Goal: Information Seeking & Learning: Learn about a topic

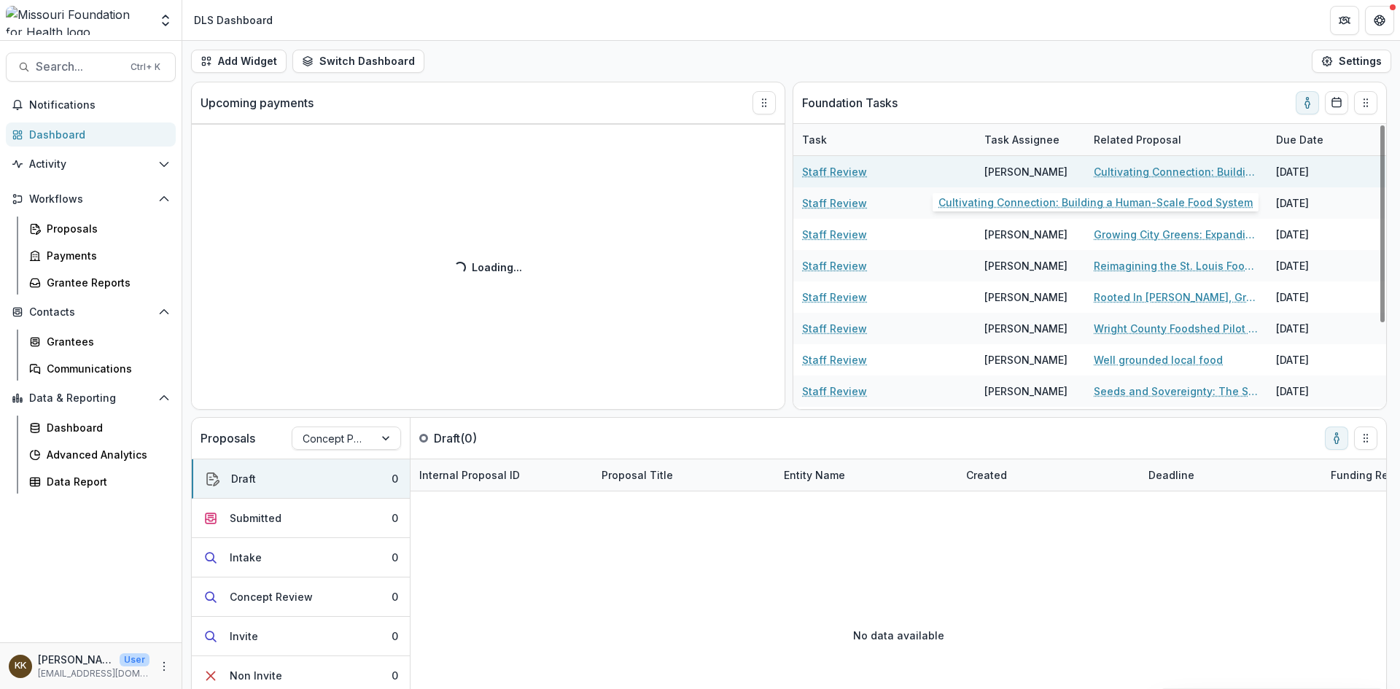
click at [1164, 170] on link "Cultivating Connection: Building a Human-Scale Food System" at bounding box center [1176, 171] width 165 height 15
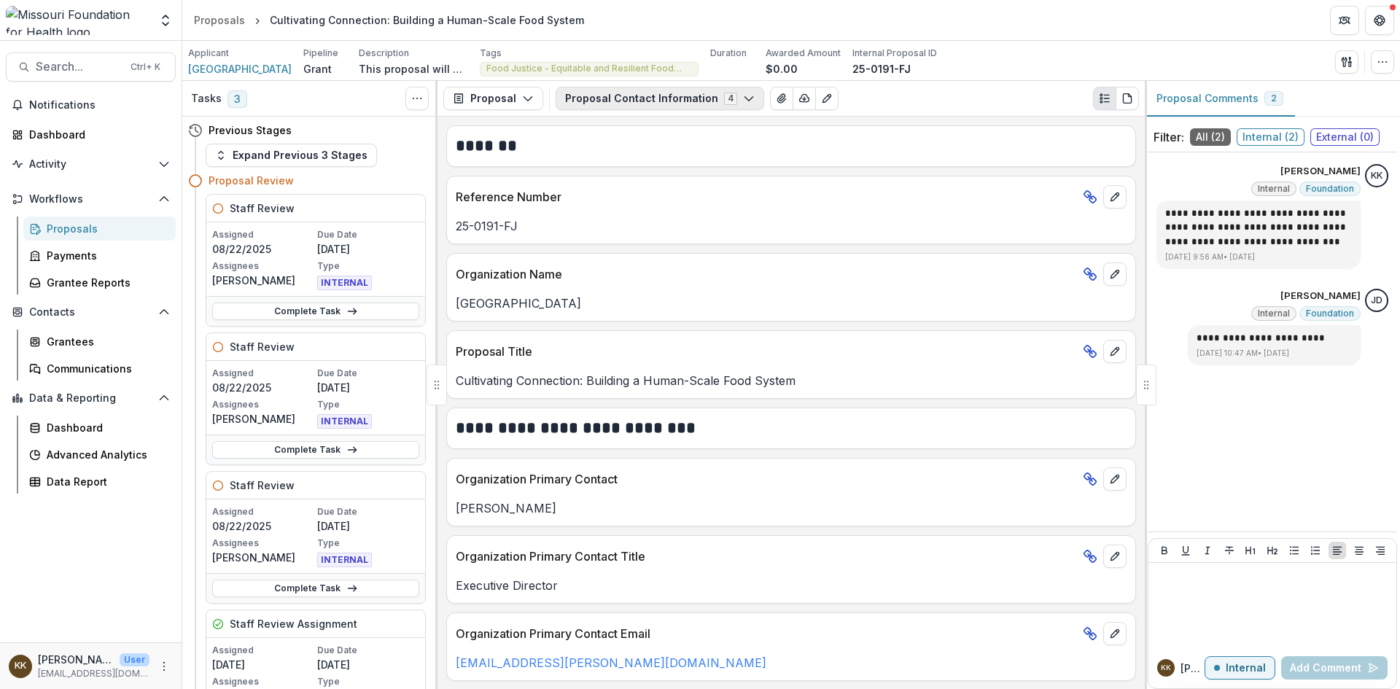
click at [652, 101] on button "Proposal Contact Information 4" at bounding box center [660, 98] width 209 height 23
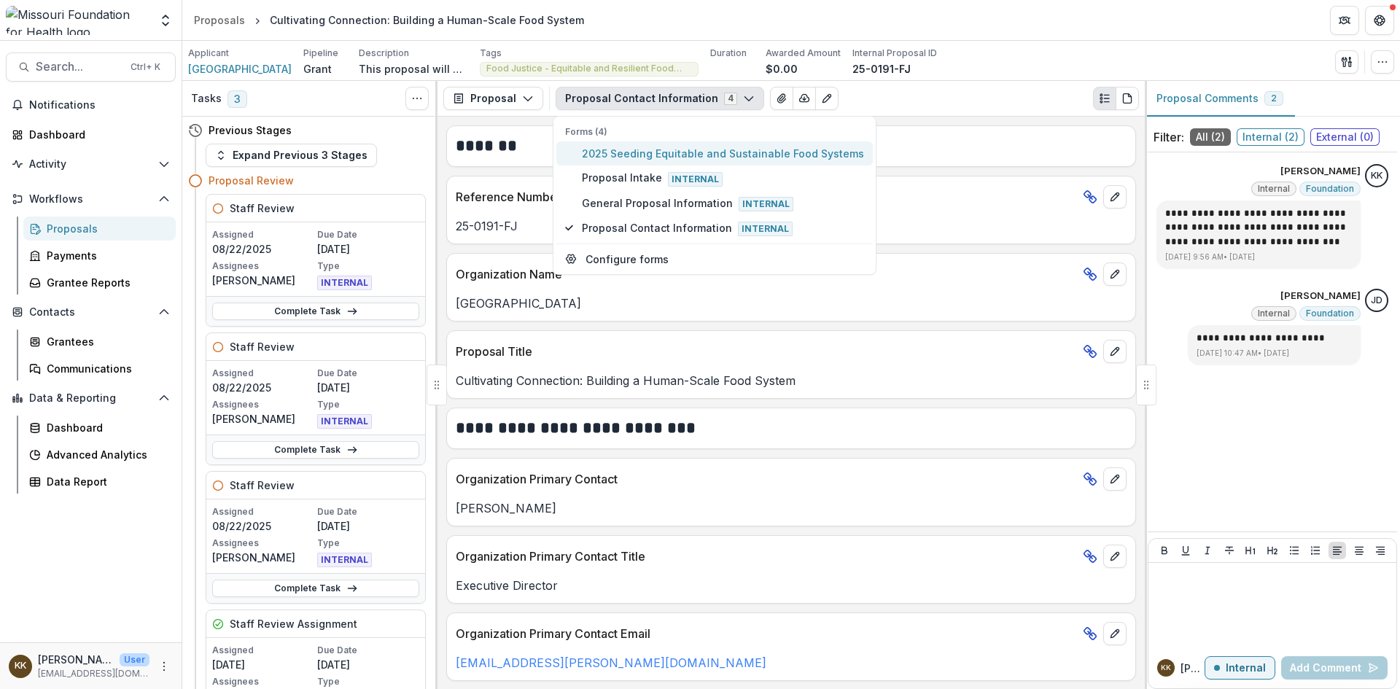
click at [655, 153] on span "2025 Seeding Equitable and Sustainable Food Systems" at bounding box center [723, 153] width 282 height 15
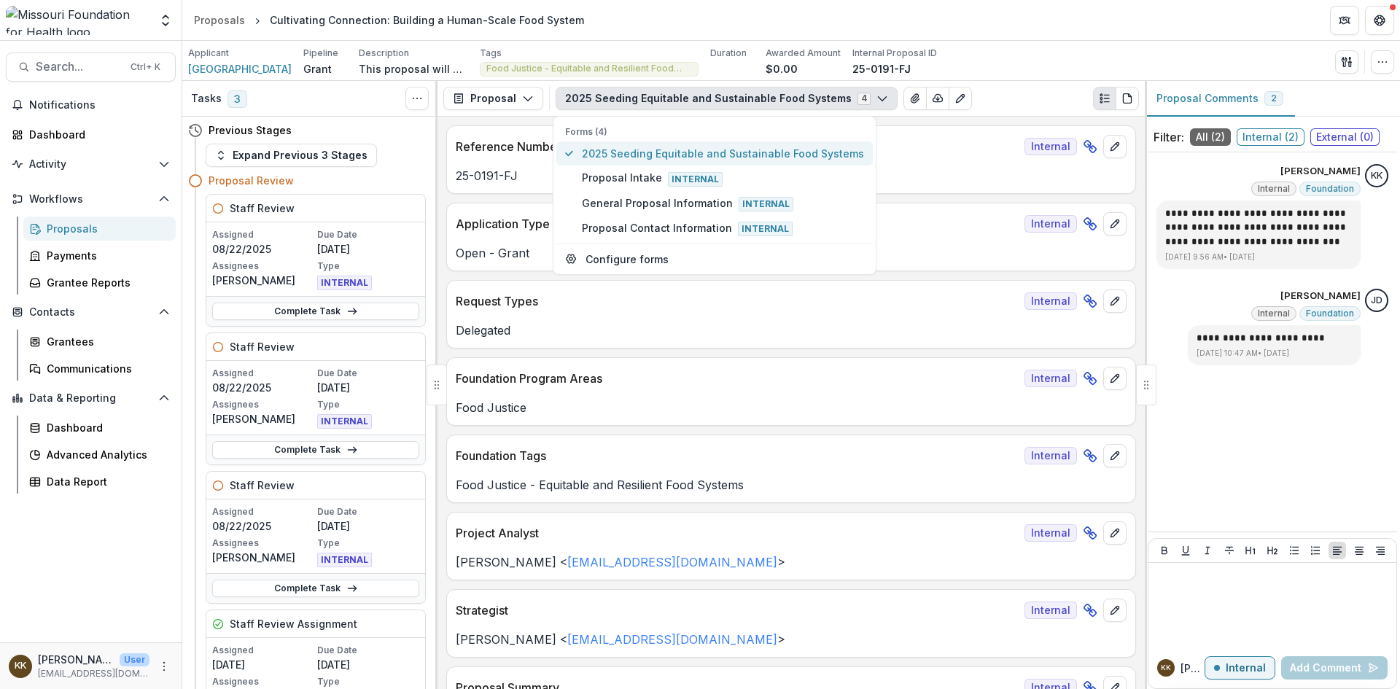
click at [661, 155] on span "2025 Seeding Equitable and Sustainable Food Systems" at bounding box center [723, 153] width 282 height 15
click at [777, 155] on span "2025 Seeding Equitable and Sustainable Food Systems" at bounding box center [723, 153] width 282 height 15
click at [764, 158] on span "2025 Seeding Equitable and Sustainable Food Systems" at bounding box center [723, 153] width 282 height 15
click at [730, 101] on button "2025 Seeding Equitable and Sustainable Food Systems 4" at bounding box center [727, 98] width 342 height 23
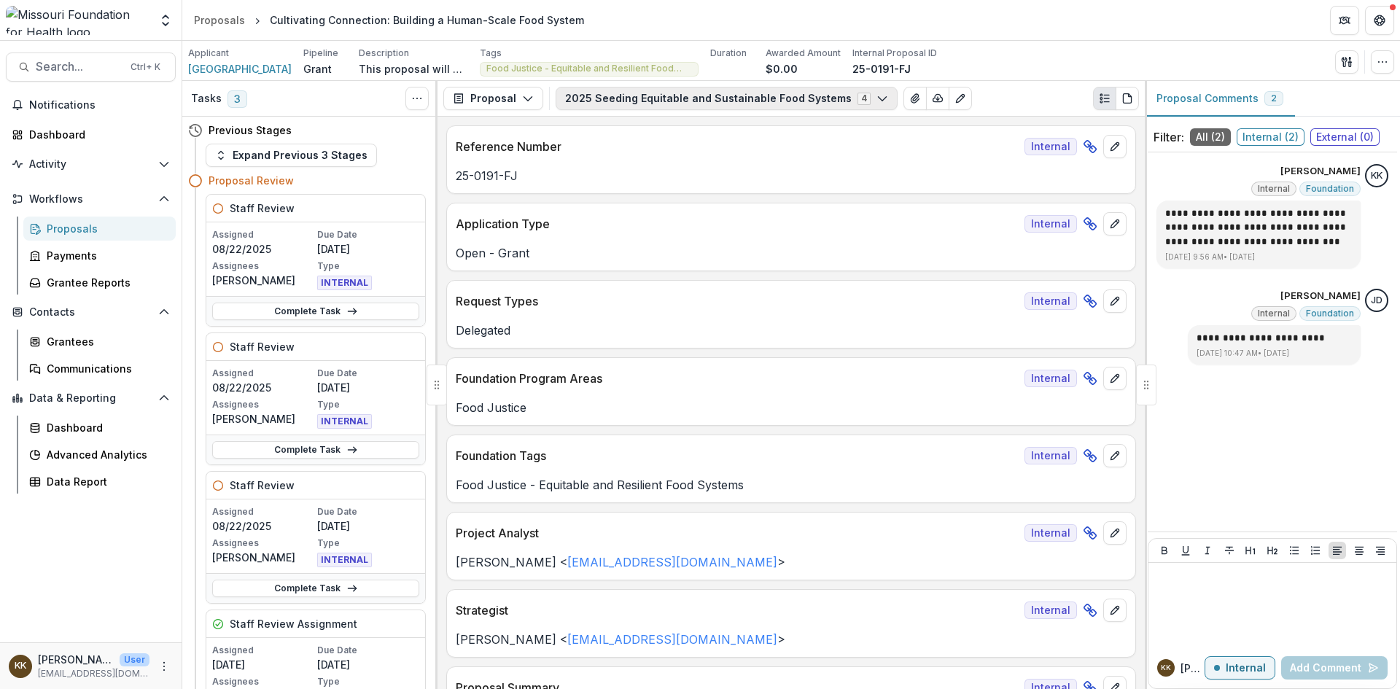
click at [731, 99] on button "2025 Seeding Equitable and Sustainable Food Systems 4" at bounding box center [727, 98] width 342 height 23
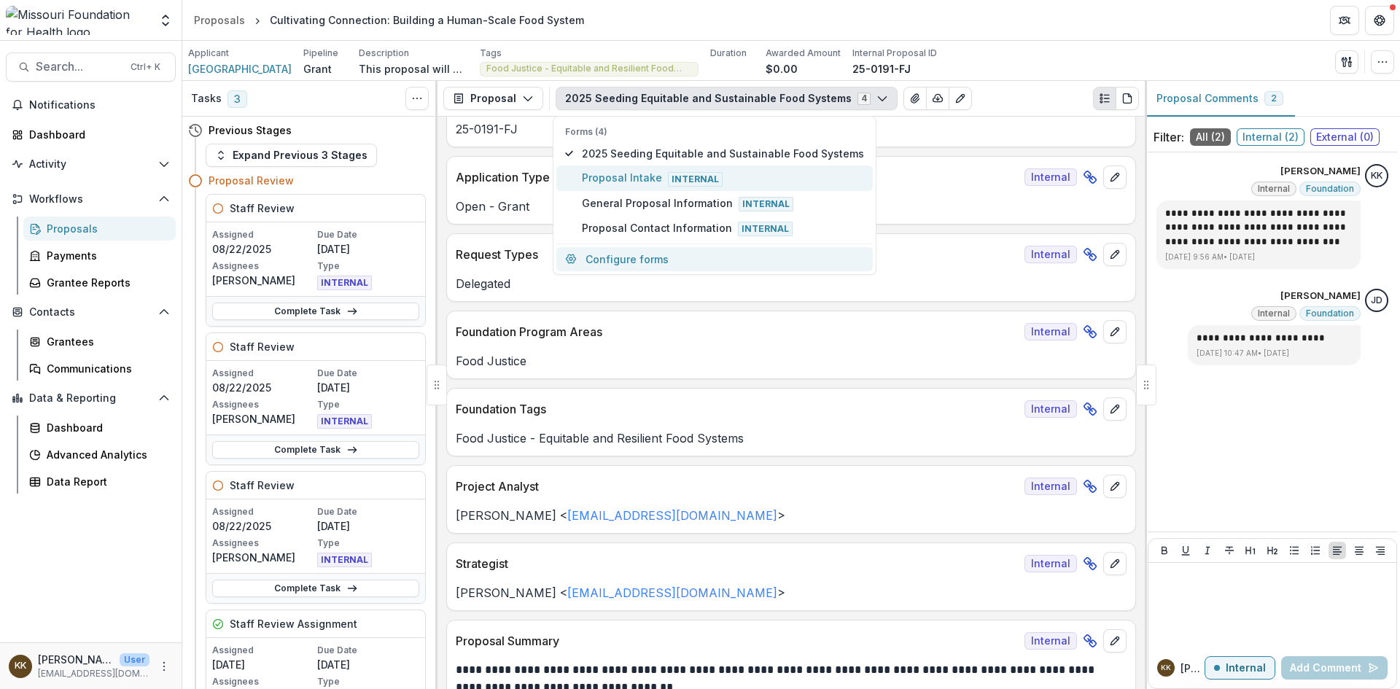
scroll to position [73, 0]
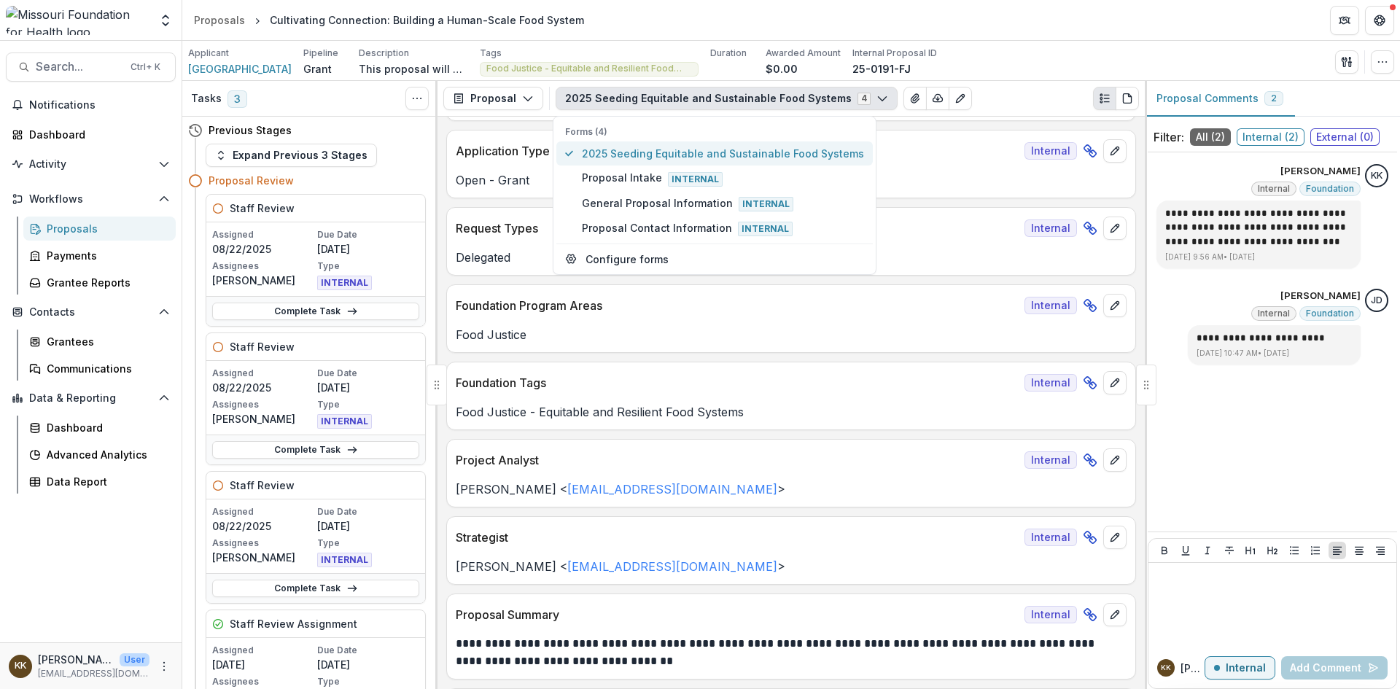
click at [672, 144] on button "2025 Seeding Equitable and Sustainable Food Systems" at bounding box center [714, 153] width 316 height 24
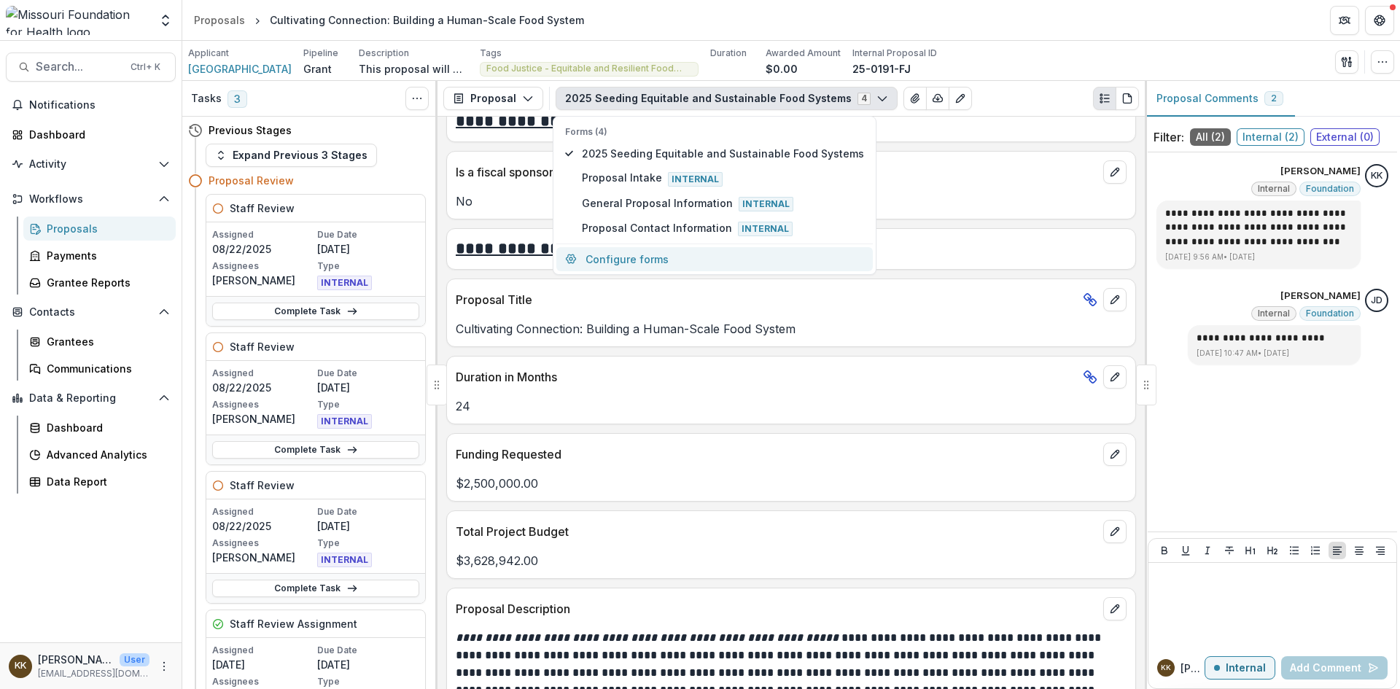
scroll to position [3718, 0]
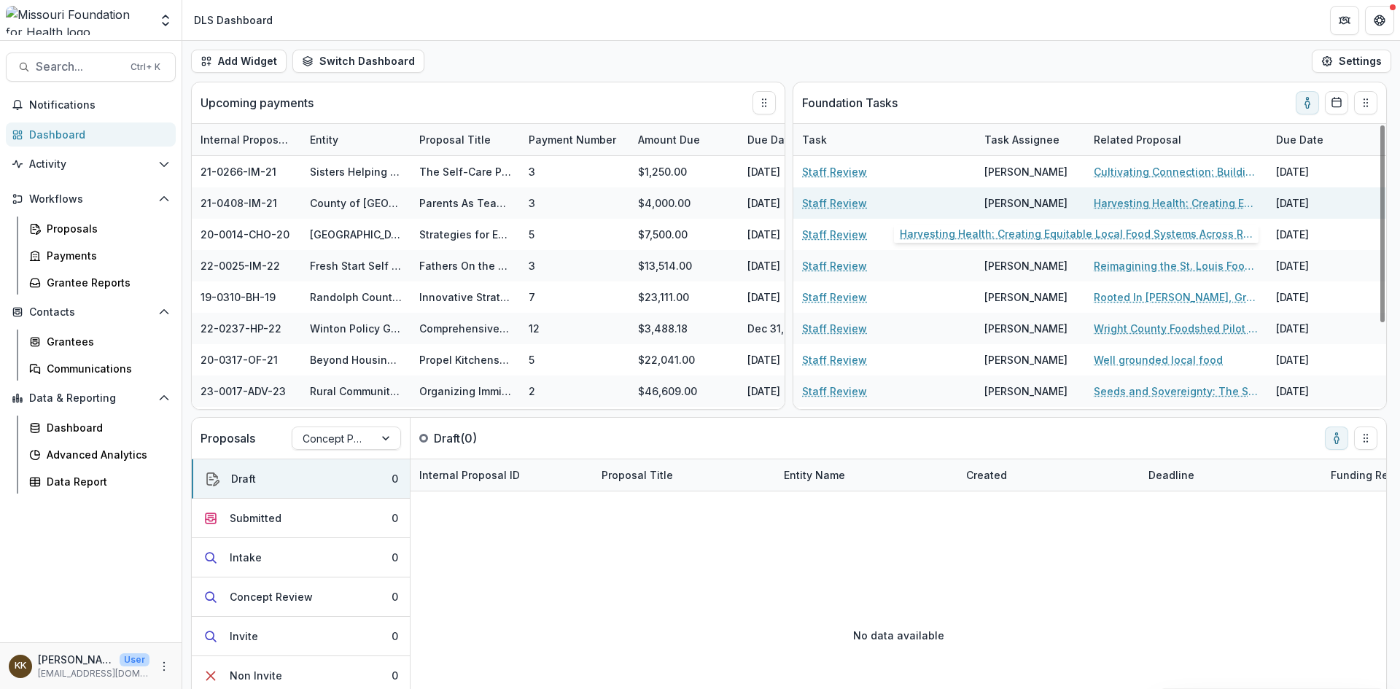
click at [1110, 199] on link "Harvesting Health: Creating Equitable Local Food Systems Across Rural [GEOGRAPH…" at bounding box center [1176, 202] width 165 height 15
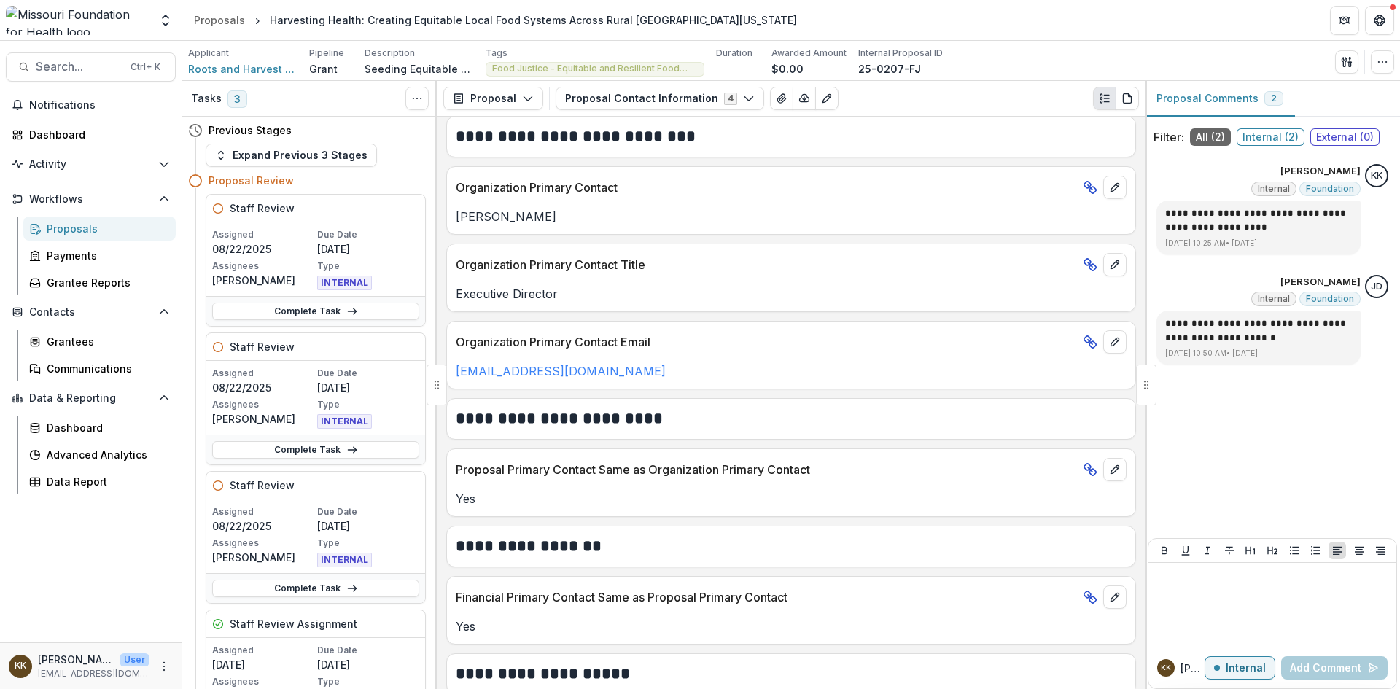
scroll to position [510, 0]
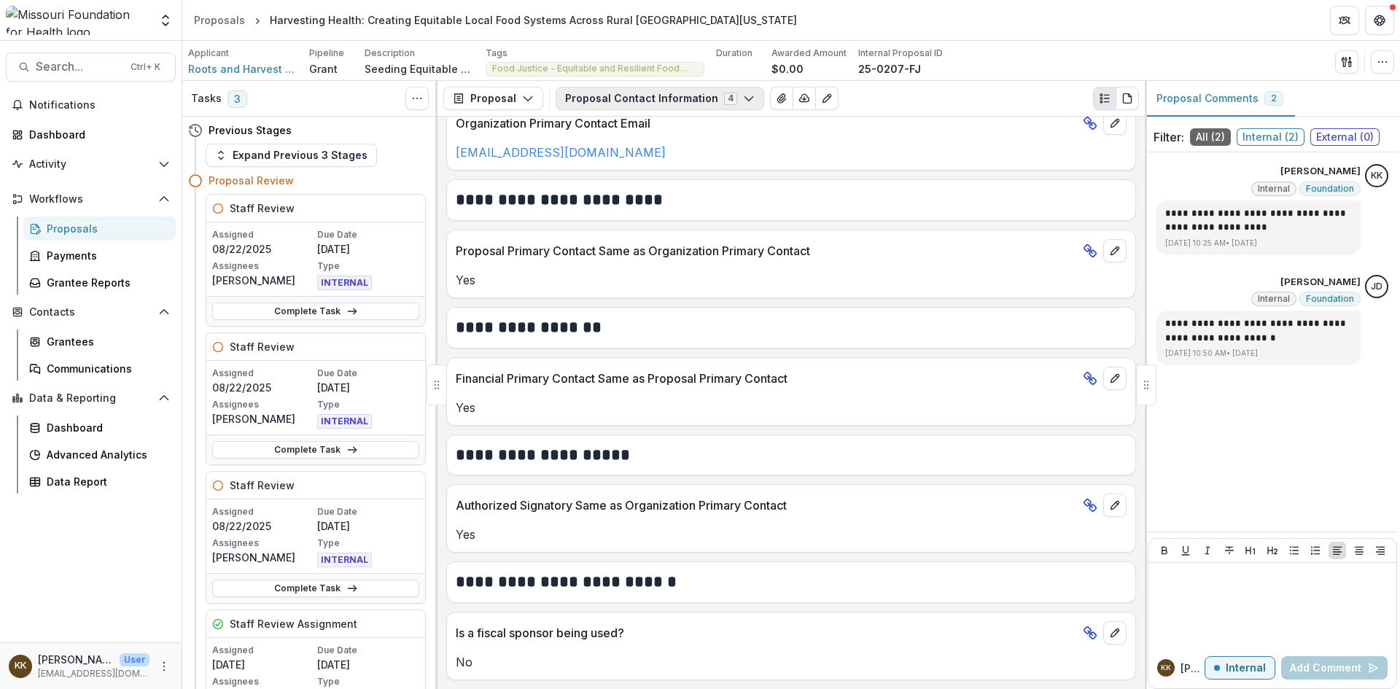
click at [632, 98] on button "Proposal Contact Information 4" at bounding box center [660, 98] width 209 height 23
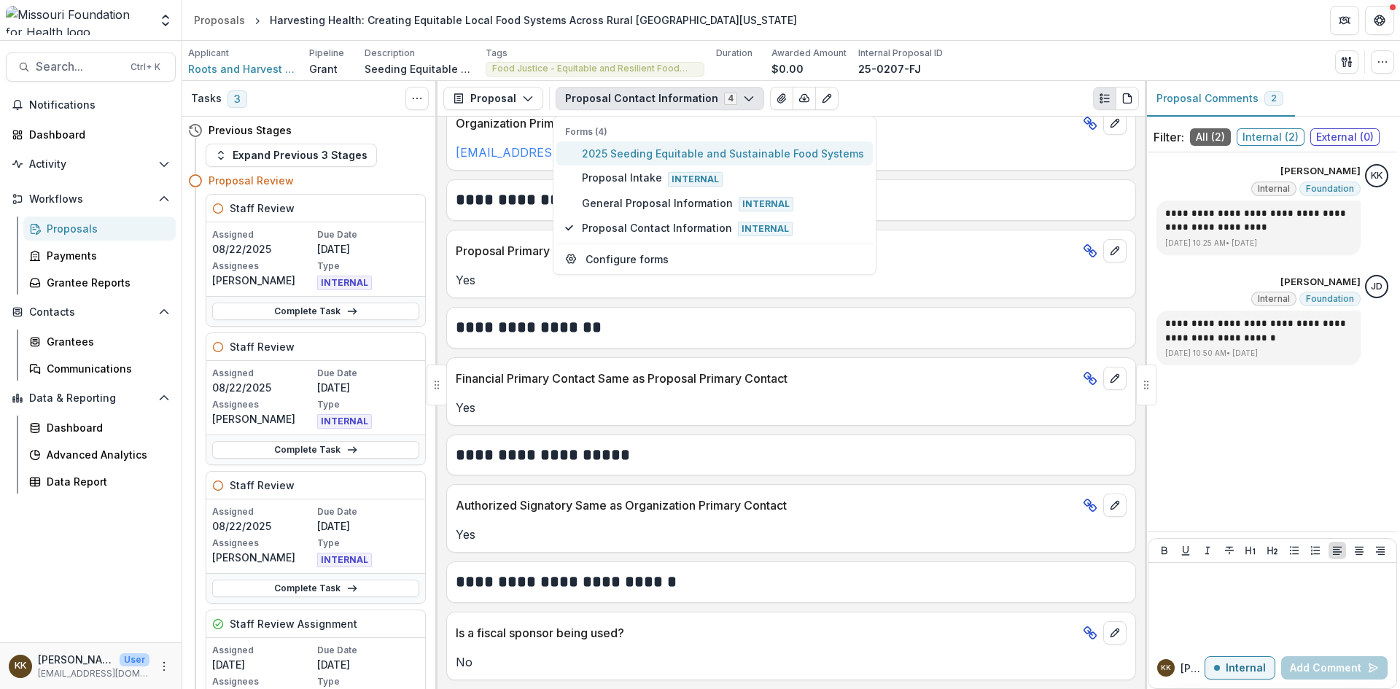
click at [649, 155] on span "2025 Seeding Equitable and Sustainable Food Systems" at bounding box center [723, 153] width 282 height 15
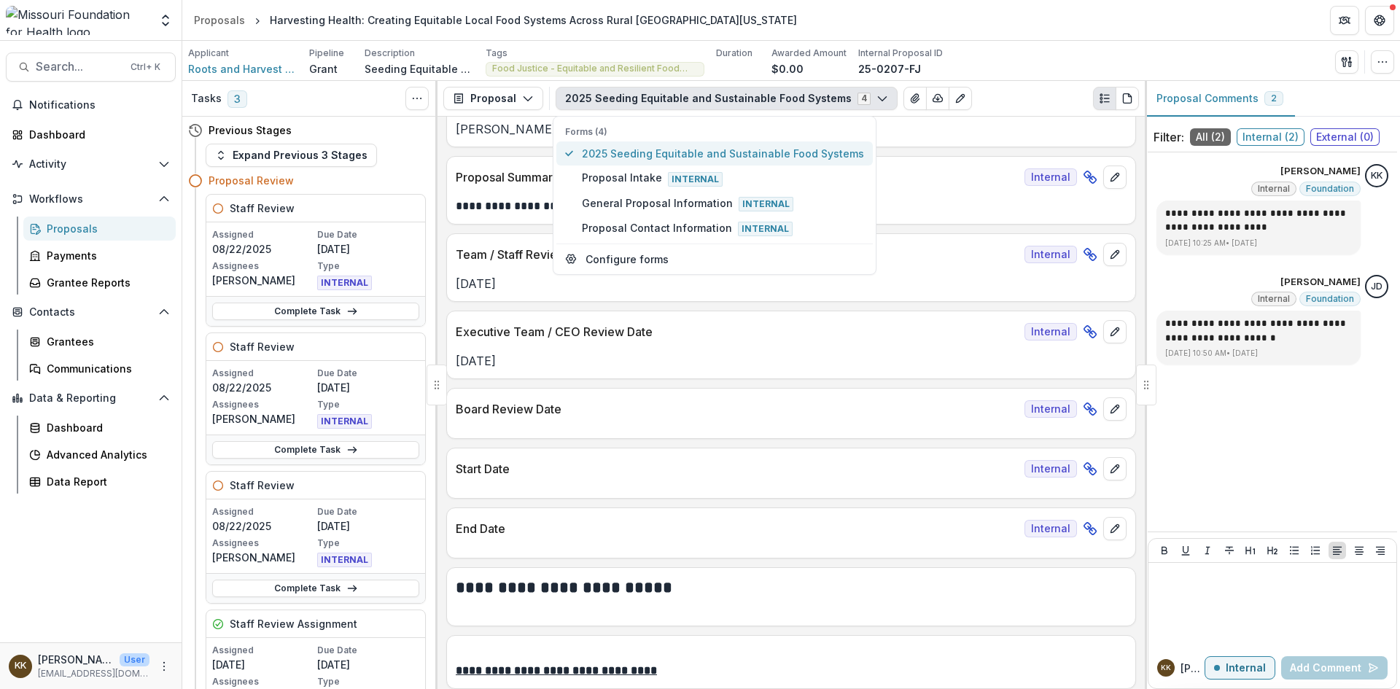
click at [653, 152] on span "2025 Seeding Equitable and Sustainable Food Systems" at bounding box center [723, 153] width 282 height 15
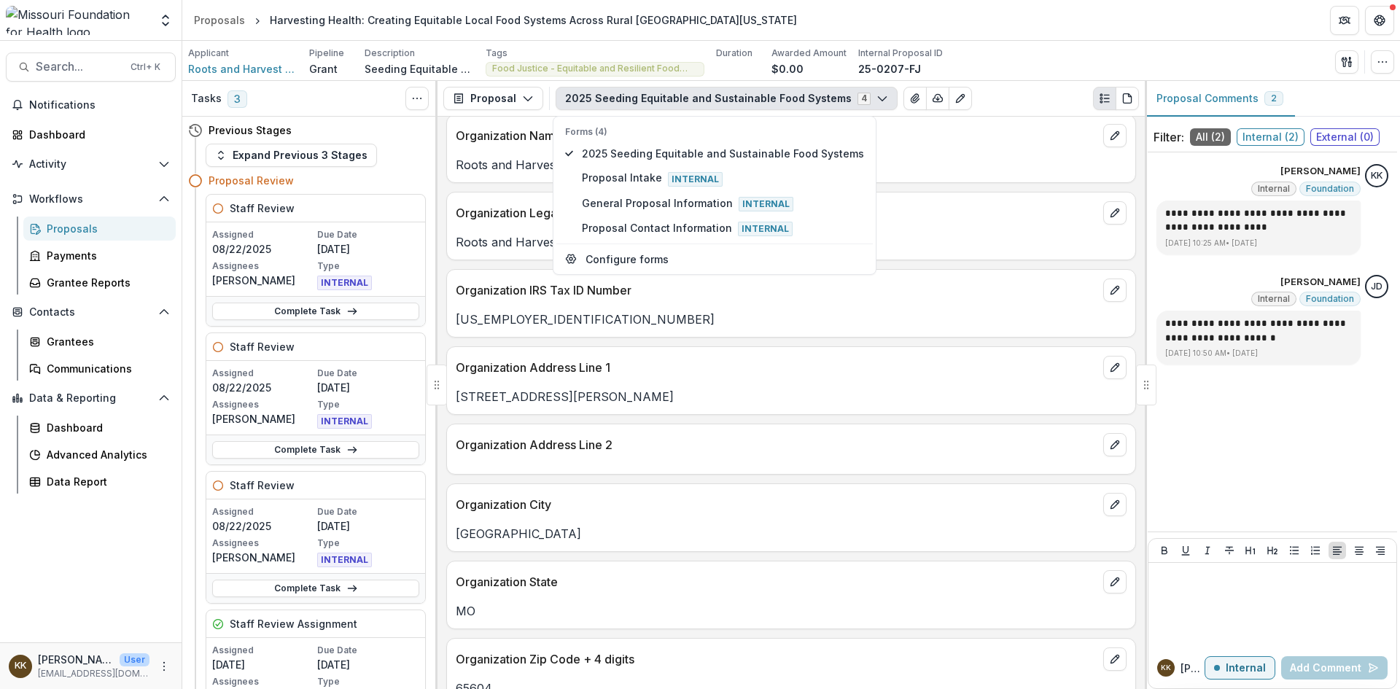
scroll to position [3499, 0]
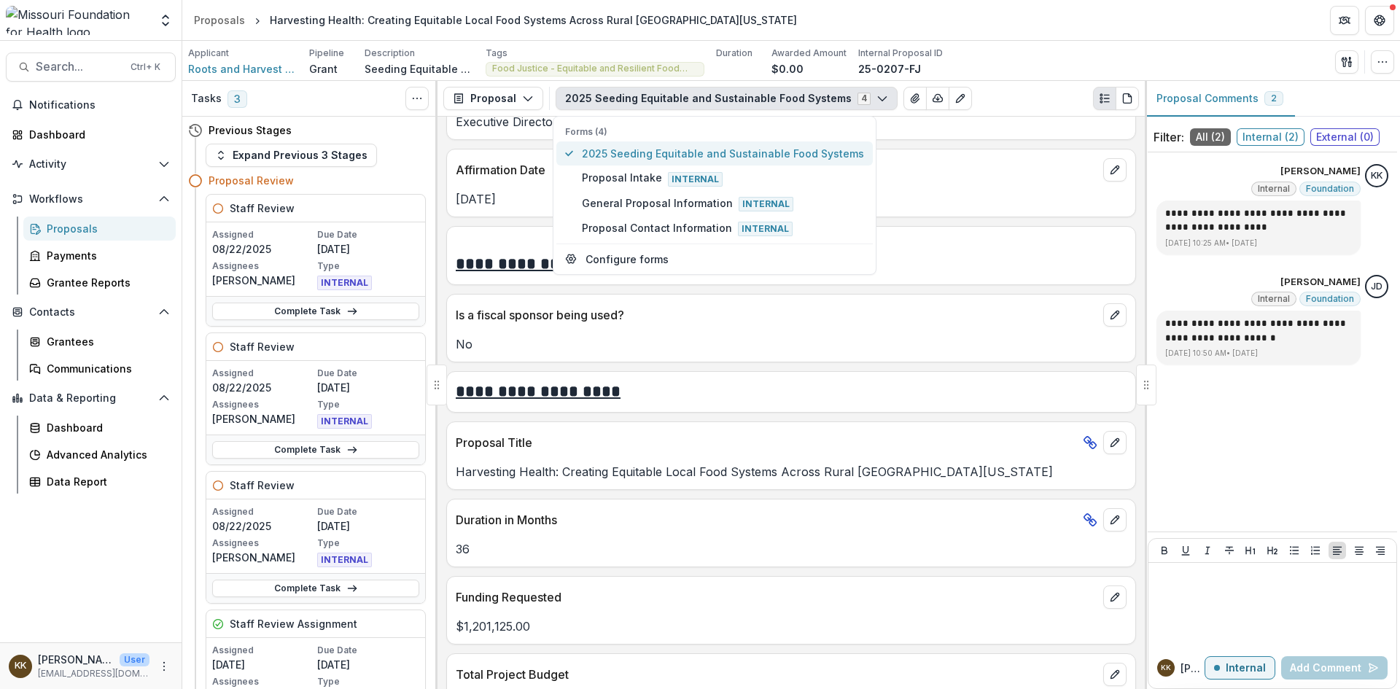
click at [708, 152] on span "2025 Seeding Equitable and Sustainable Food Systems" at bounding box center [723, 153] width 282 height 15
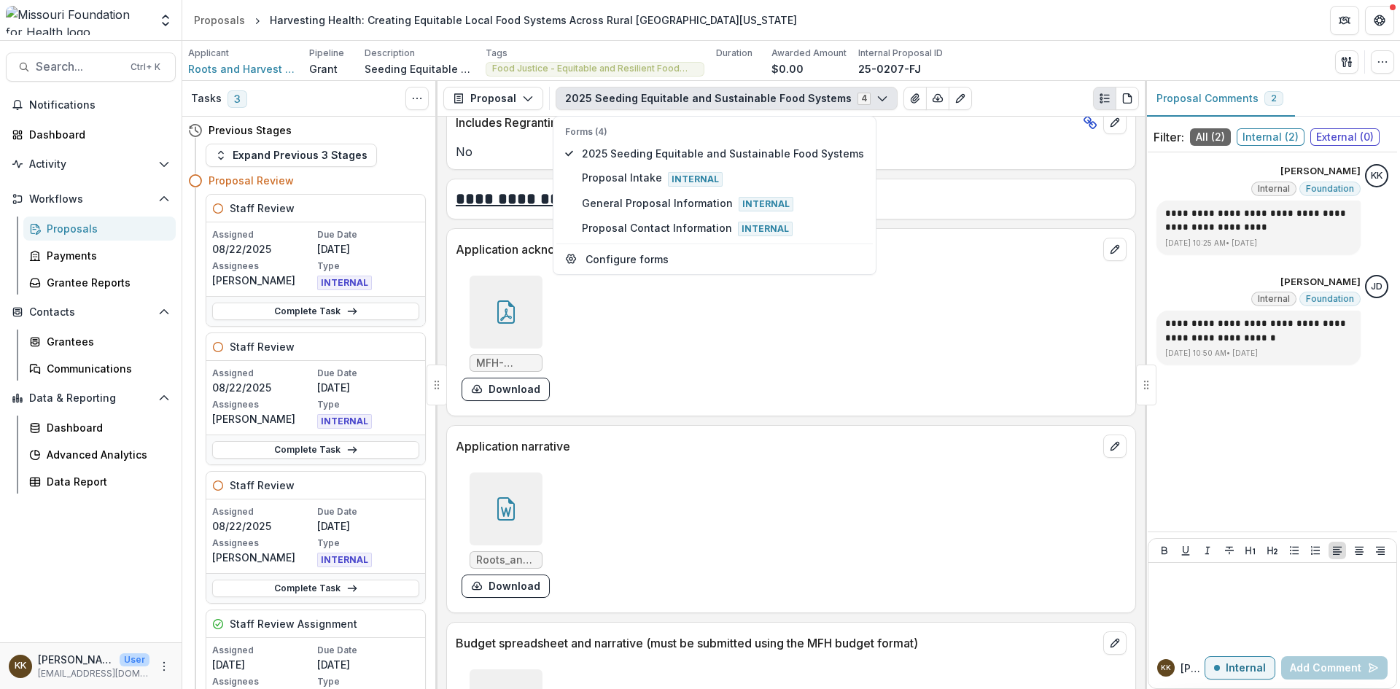
scroll to position [4812, 0]
click at [508, 506] on icon at bounding box center [505, 511] width 10 height 10
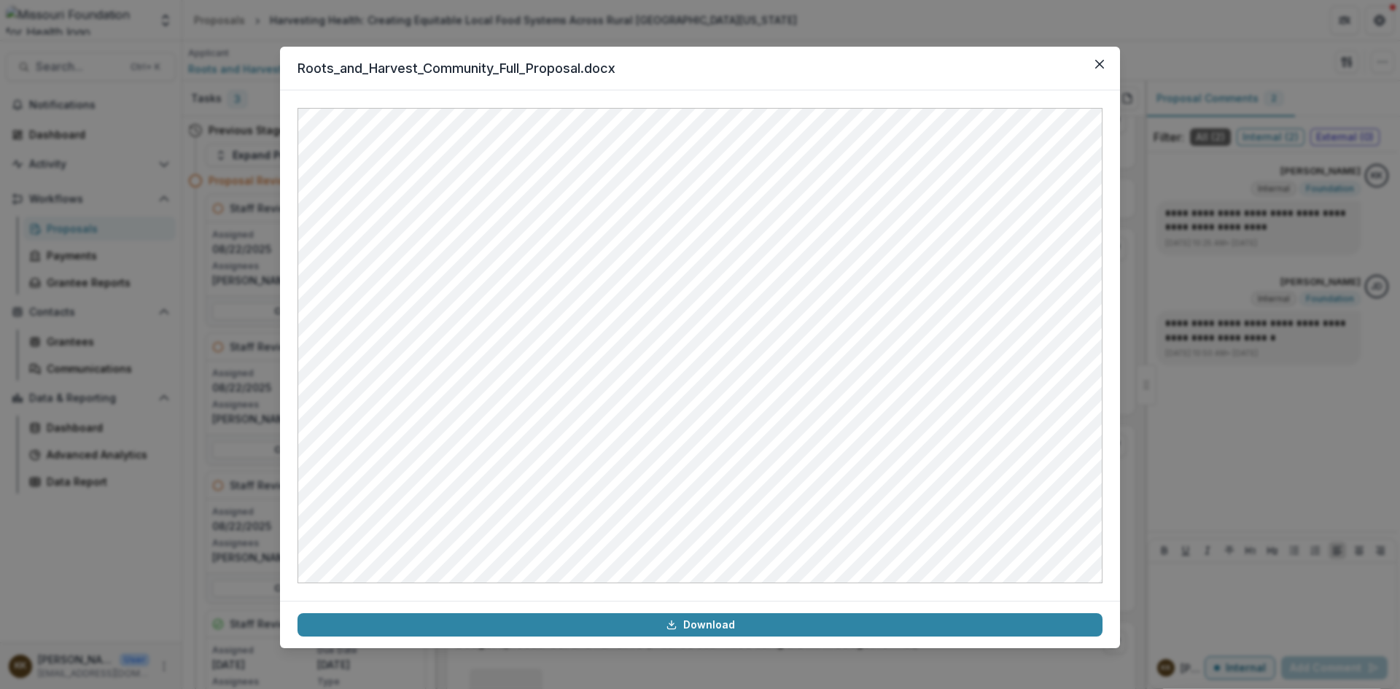
click at [244, 155] on div "Roots_and_Harvest_Community_Full_Proposal.docx Download" at bounding box center [700, 344] width 1400 height 689
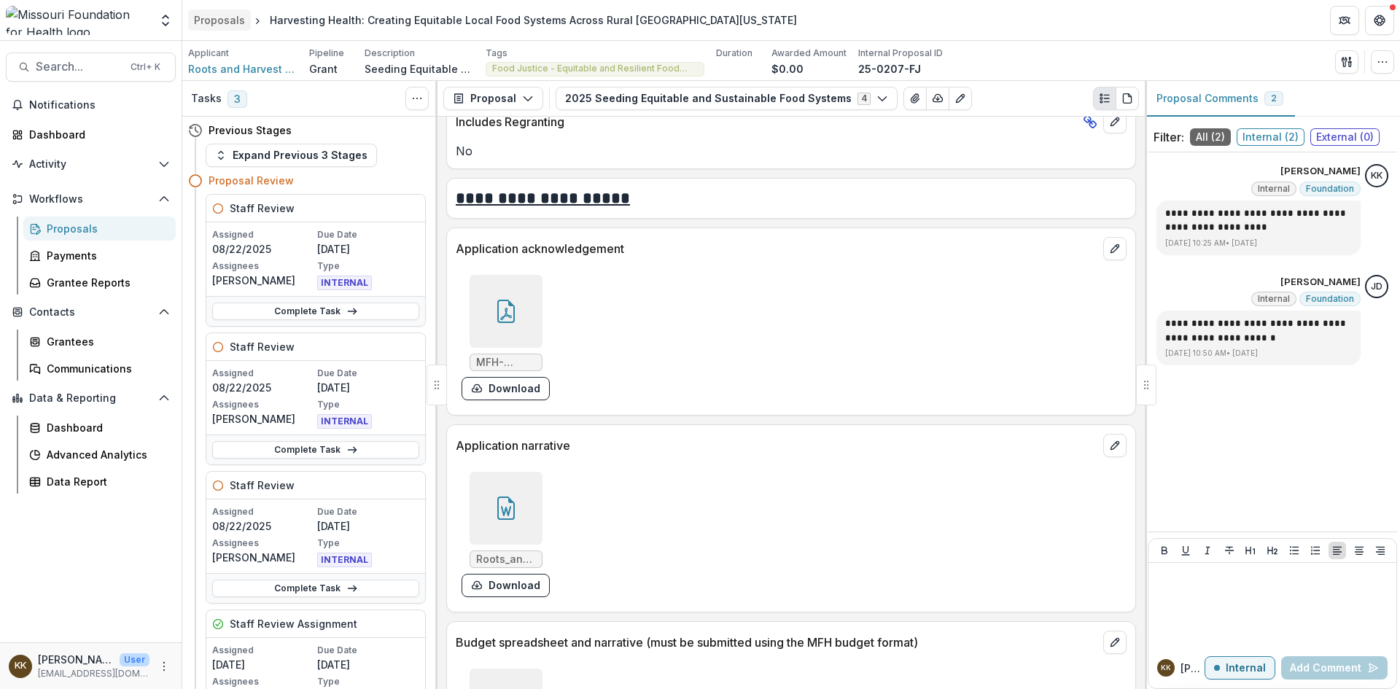
click at [210, 20] on div "Proposals" at bounding box center [219, 19] width 51 height 15
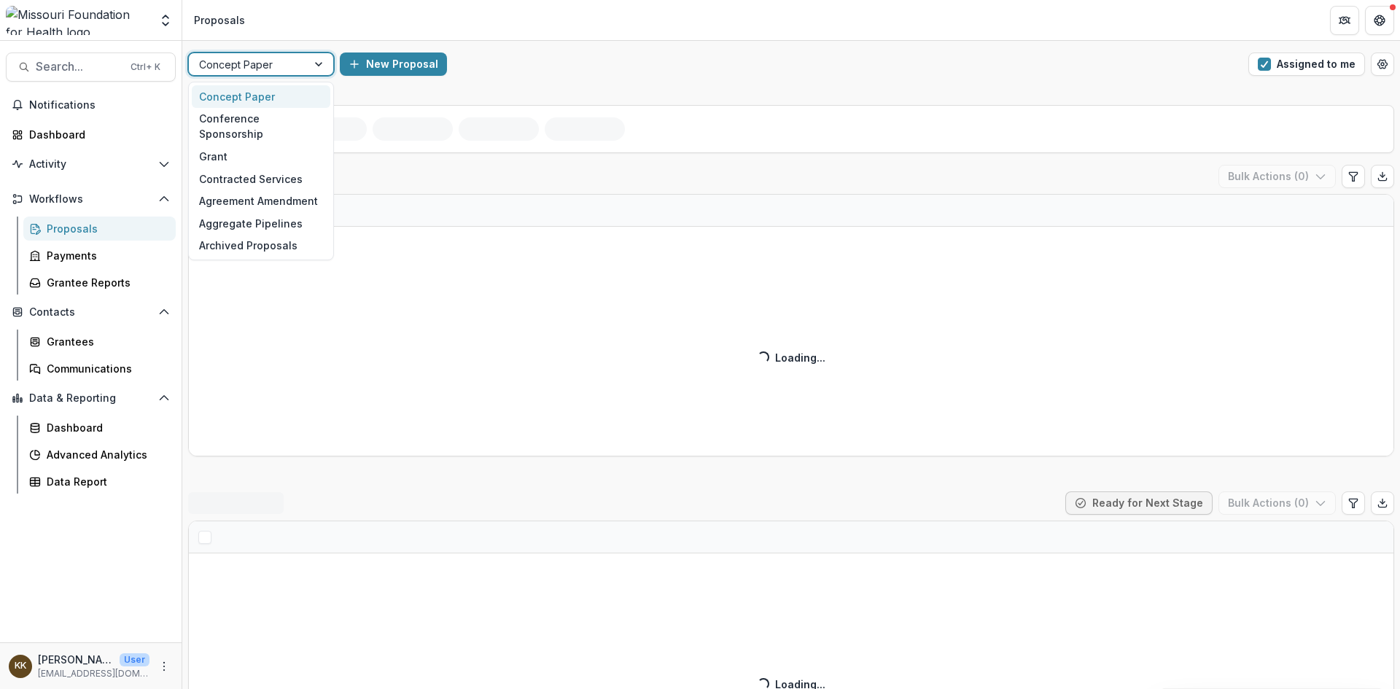
click at [281, 66] on div at bounding box center [248, 64] width 98 height 18
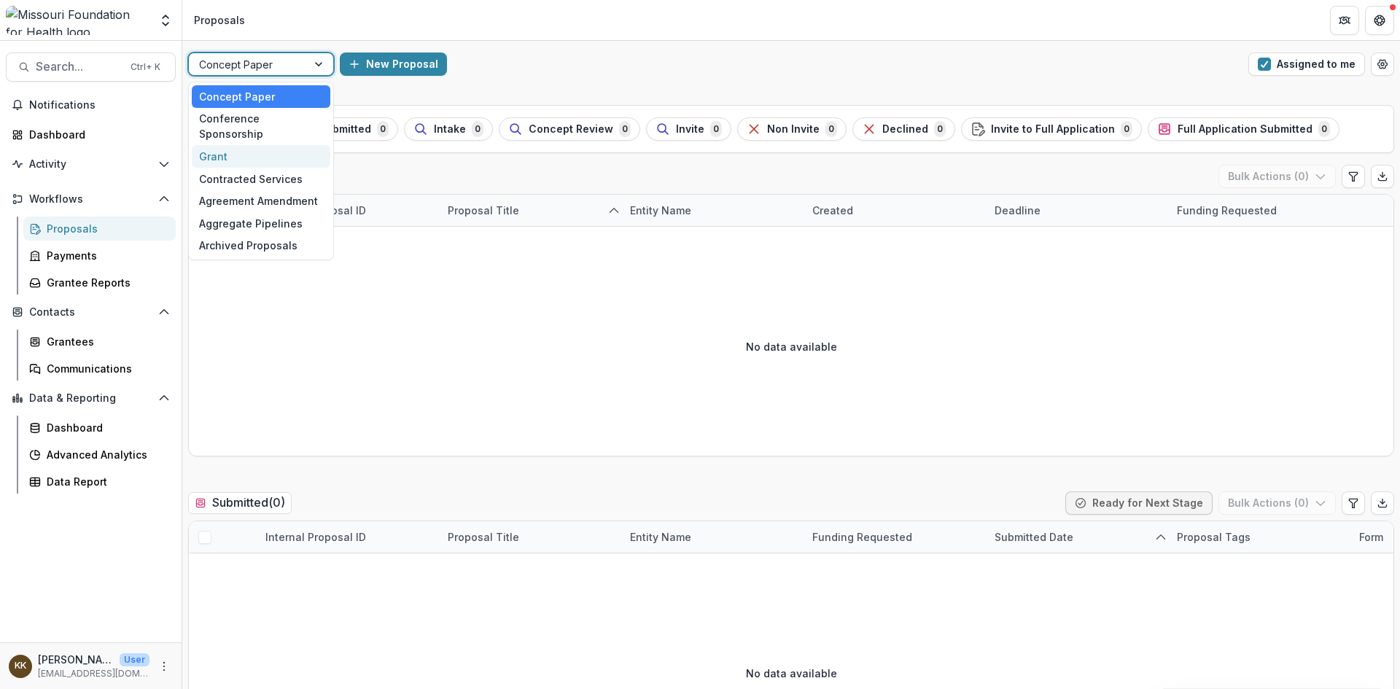
click at [254, 147] on div "Grant" at bounding box center [261, 156] width 139 height 23
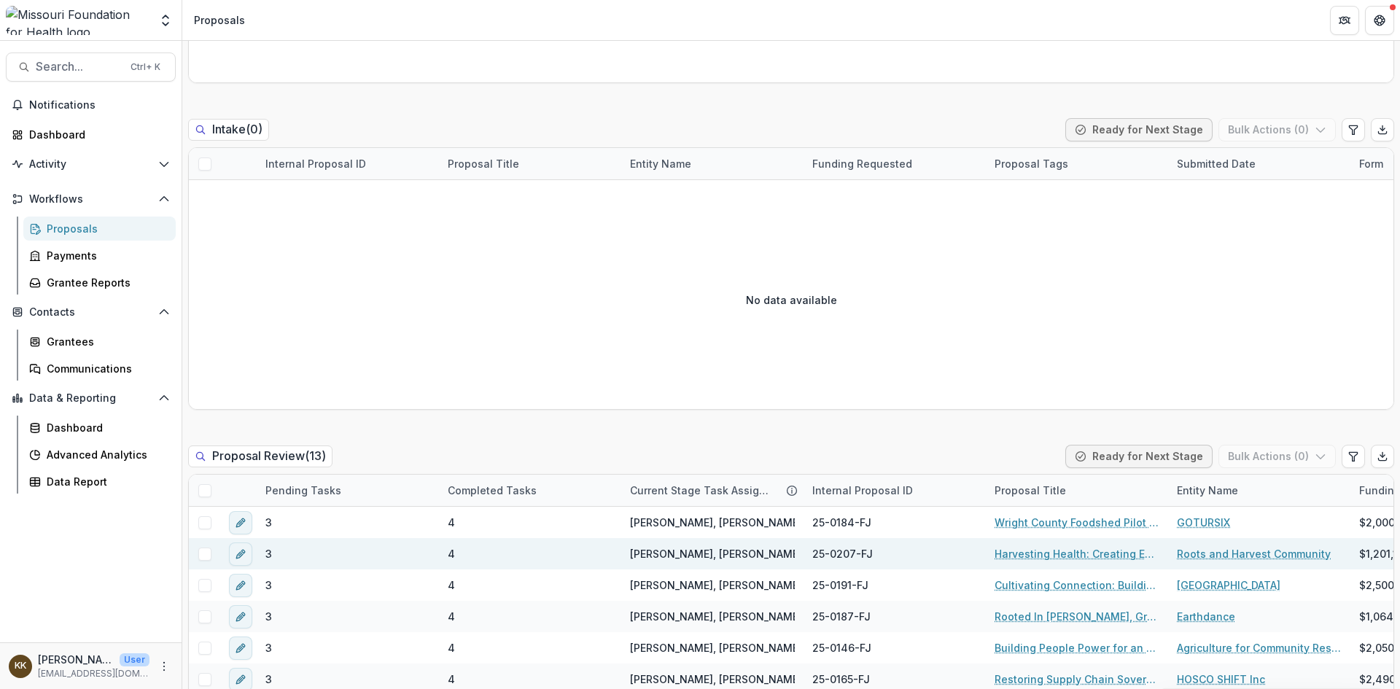
click at [1056, 552] on link "Harvesting Health: Creating Equitable Local Food Systems Across Rural [GEOGRAPH…" at bounding box center [1076, 553] width 165 height 15
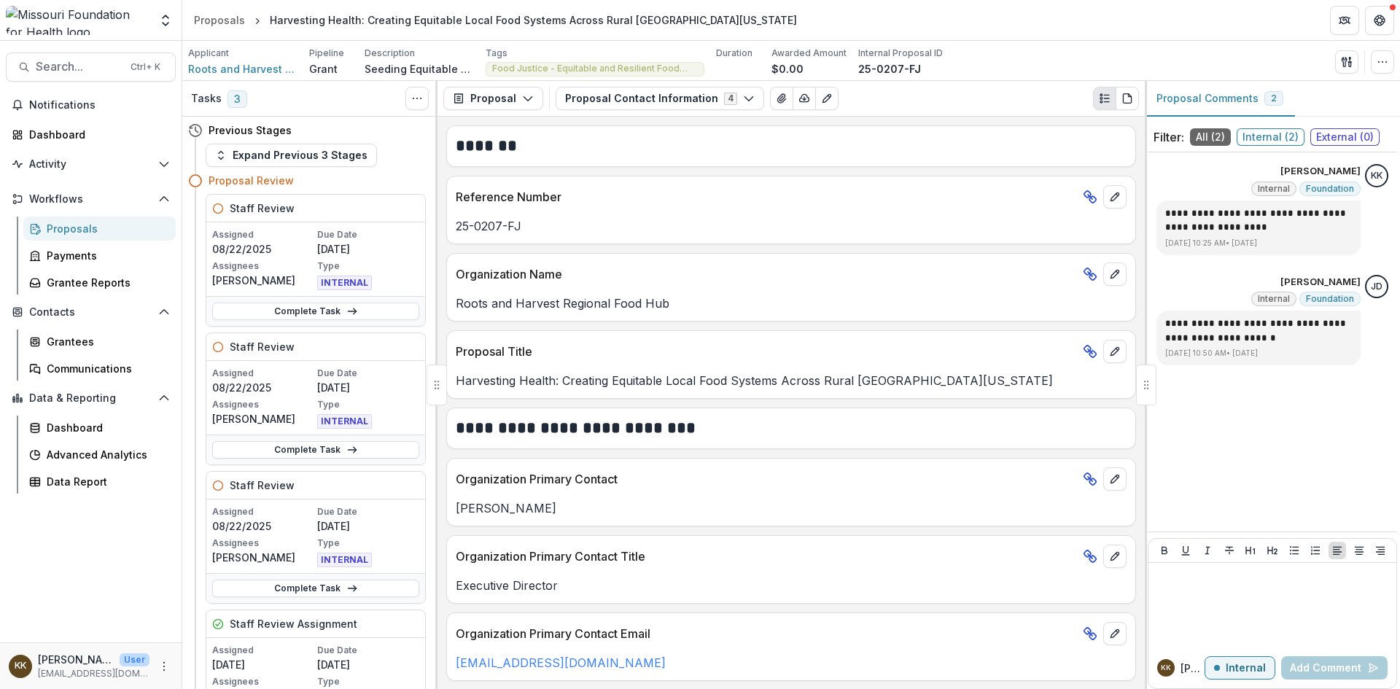
drag, startPoint x: 574, startPoint y: 507, endPoint x: 455, endPoint y: 504, distance: 119.6
click at [455, 504] on div "[PERSON_NAME]" at bounding box center [791, 507] width 688 height 17
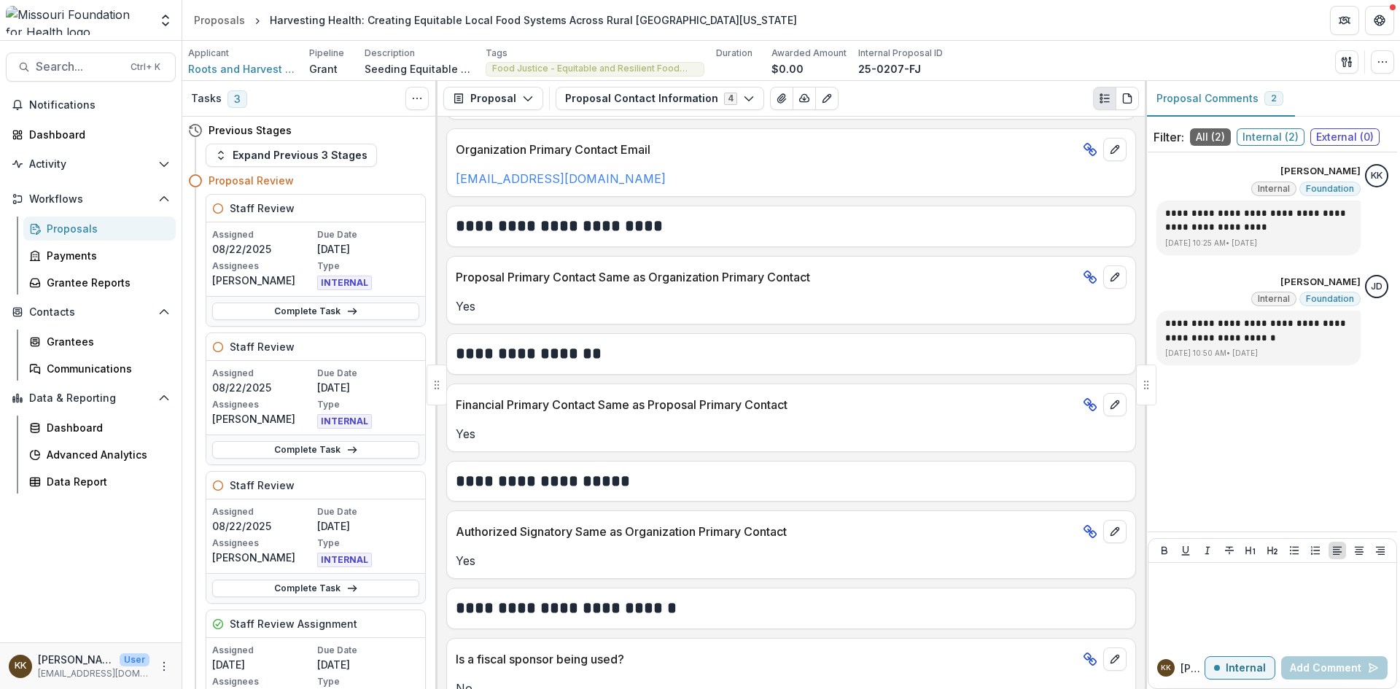
scroll to position [510, 0]
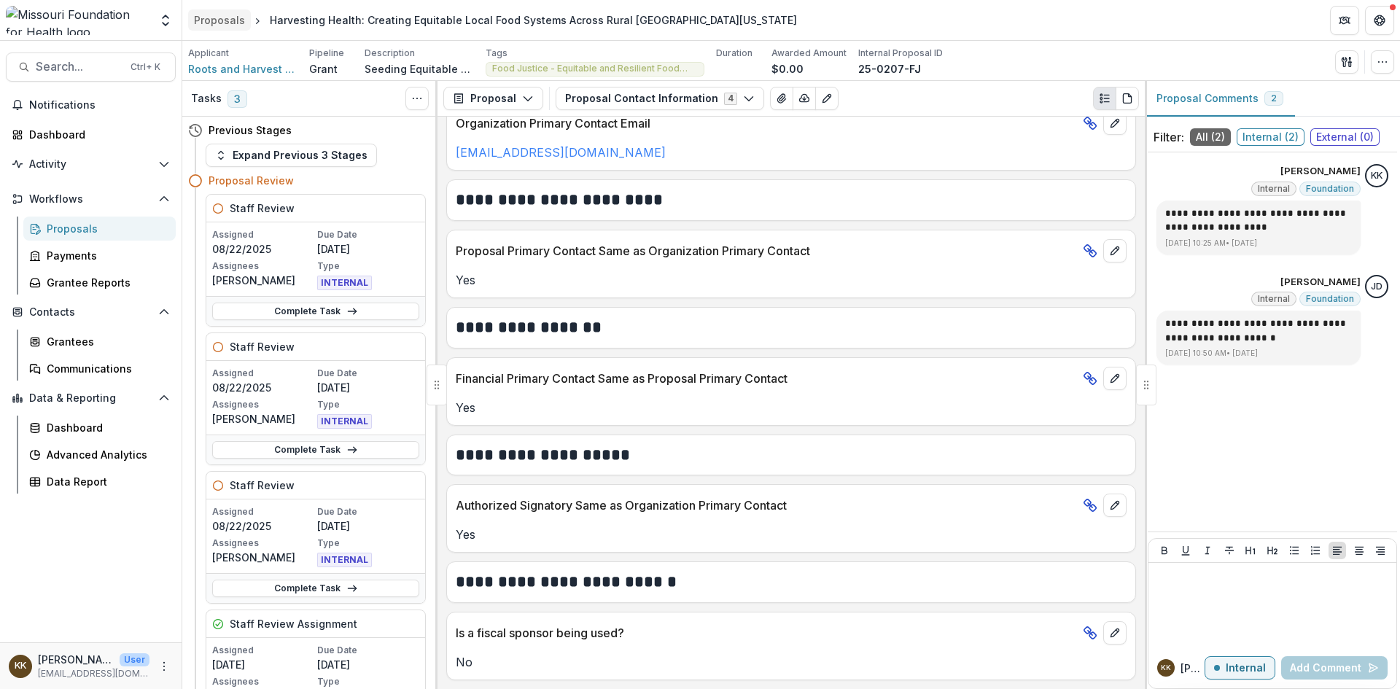
click at [214, 21] on div "Proposals" at bounding box center [219, 19] width 51 height 15
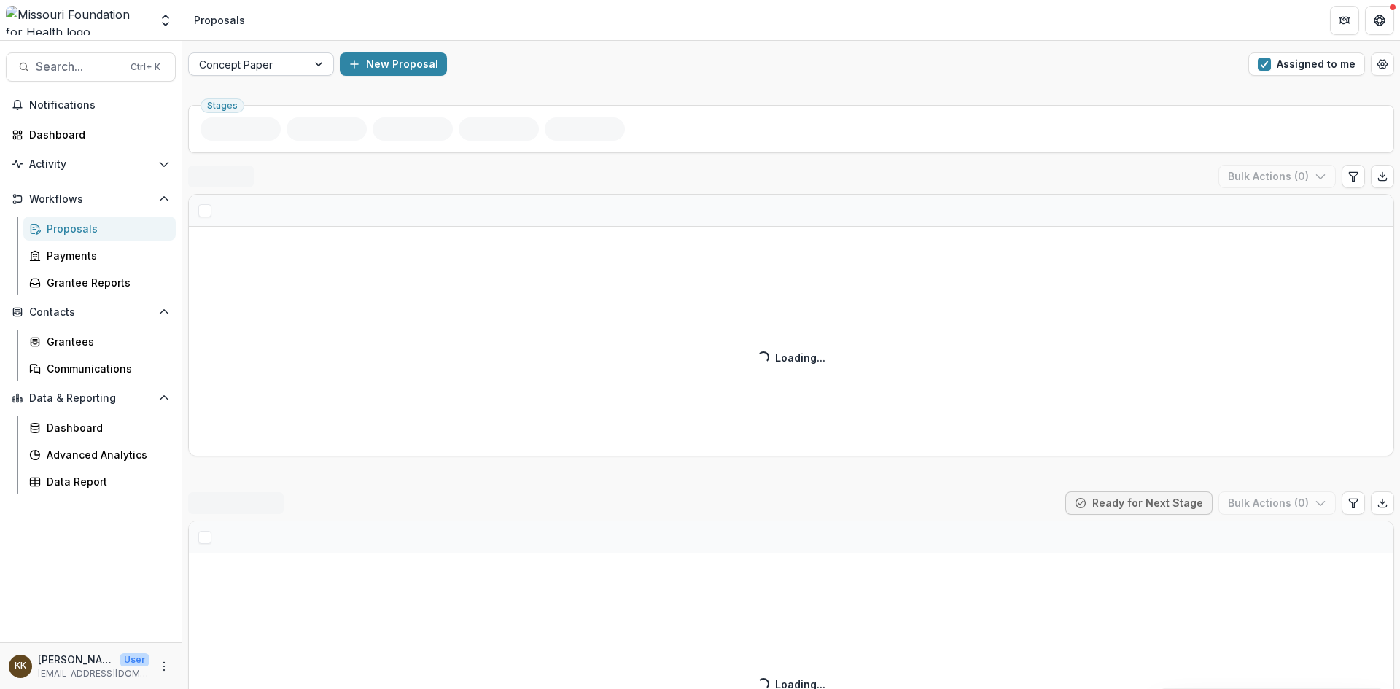
click at [258, 64] on div at bounding box center [248, 64] width 98 height 18
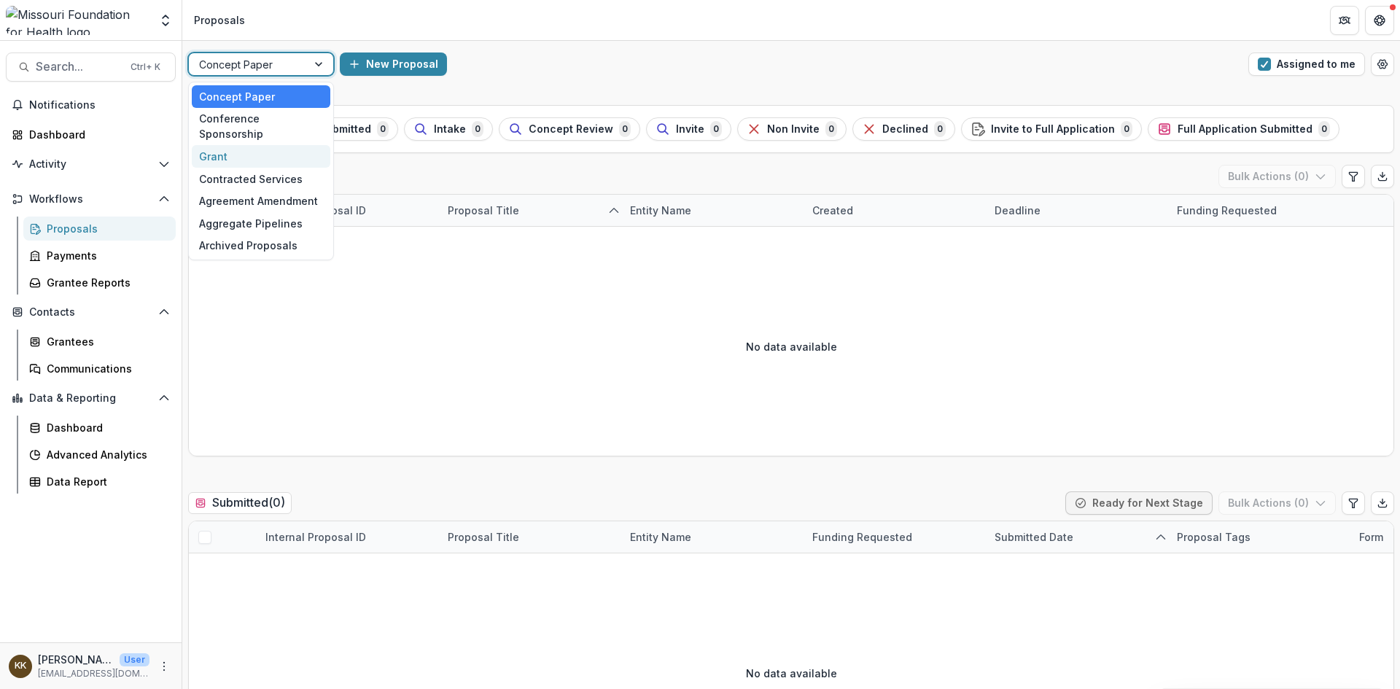
click at [238, 145] on div "Grant" at bounding box center [261, 156] width 139 height 23
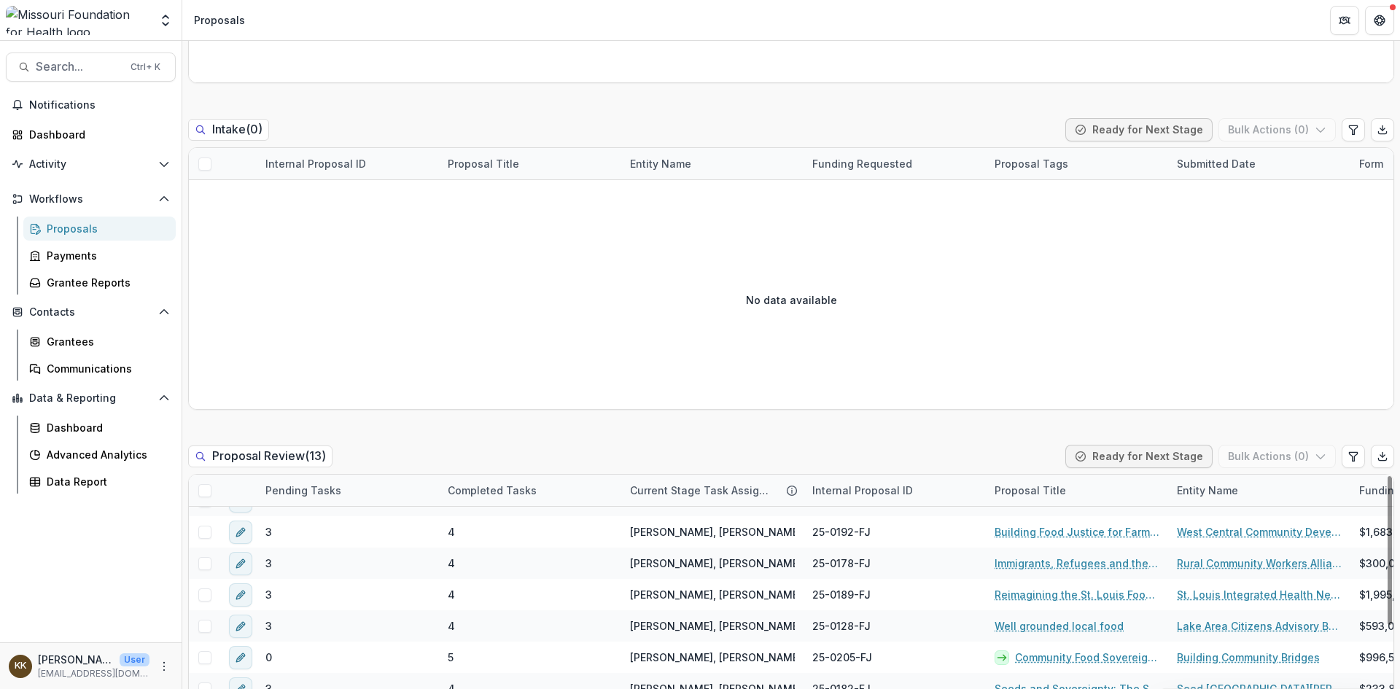
scroll to position [802, 0]
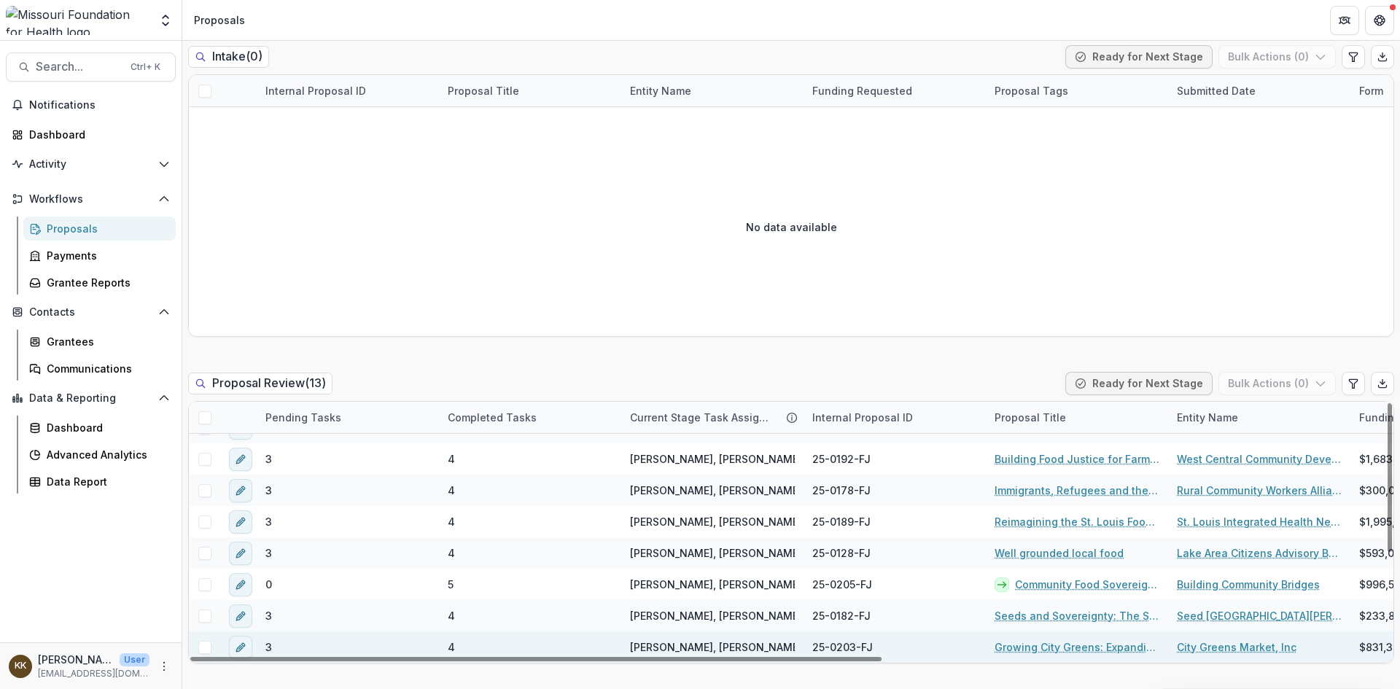
click at [1062, 646] on link "Growing City Greens: Expanding Food Access Through Food Sovereignty" at bounding box center [1076, 646] width 165 height 15
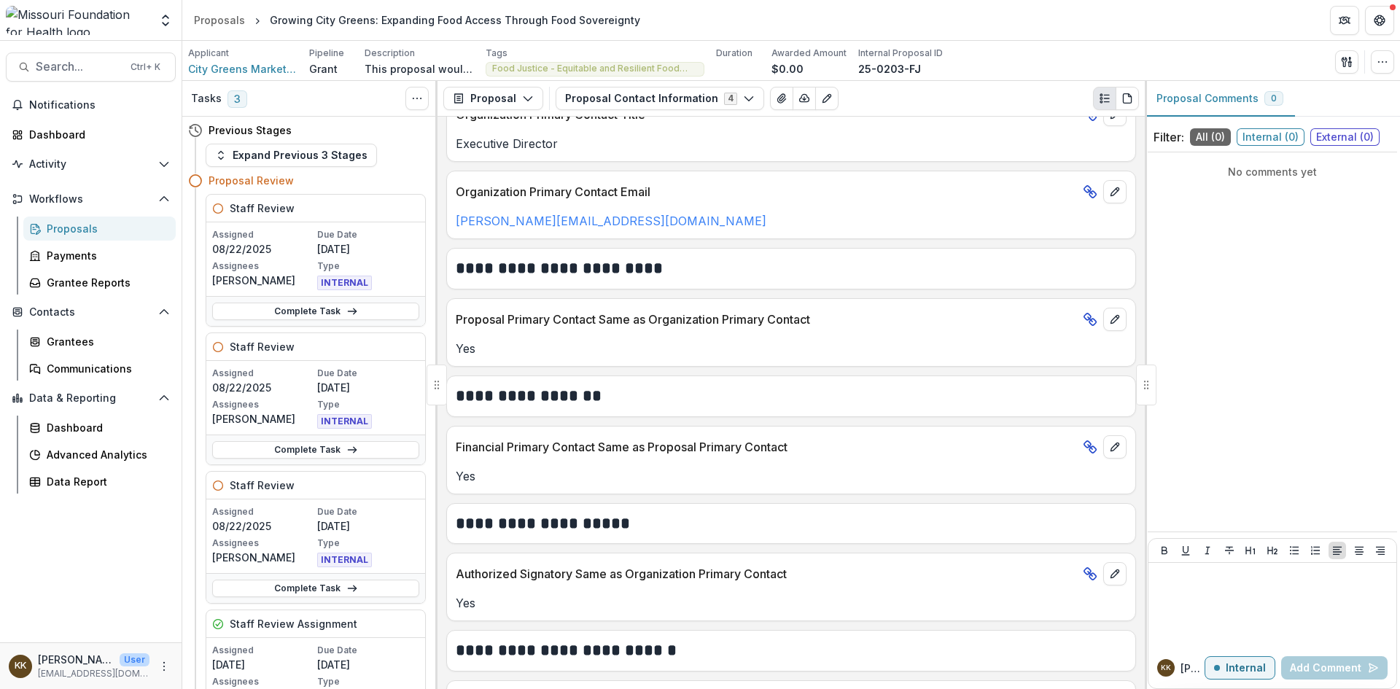
scroll to position [510, 0]
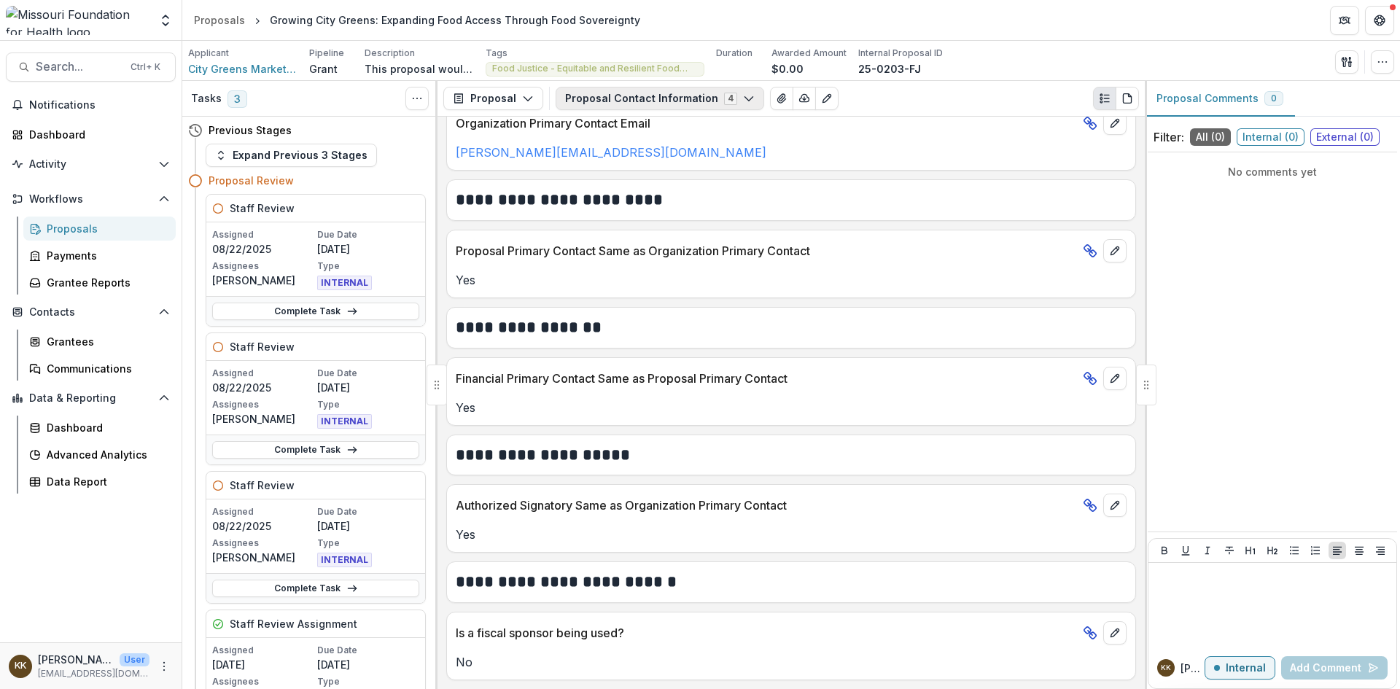
click at [641, 96] on button "Proposal Contact Information 4" at bounding box center [660, 98] width 209 height 23
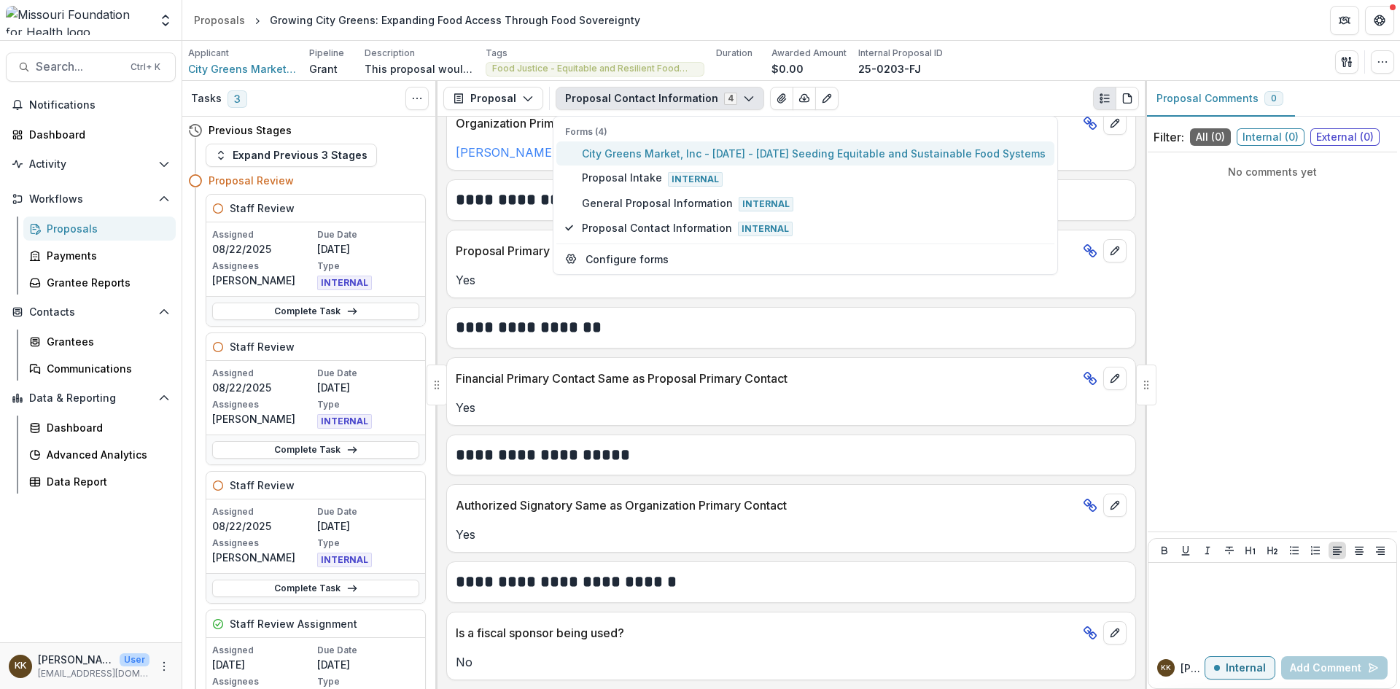
click at [625, 153] on span "City Greens Market, Inc - [DATE] - [DATE] Seeding Equitable and Sustainable Foo…" at bounding box center [814, 153] width 464 height 15
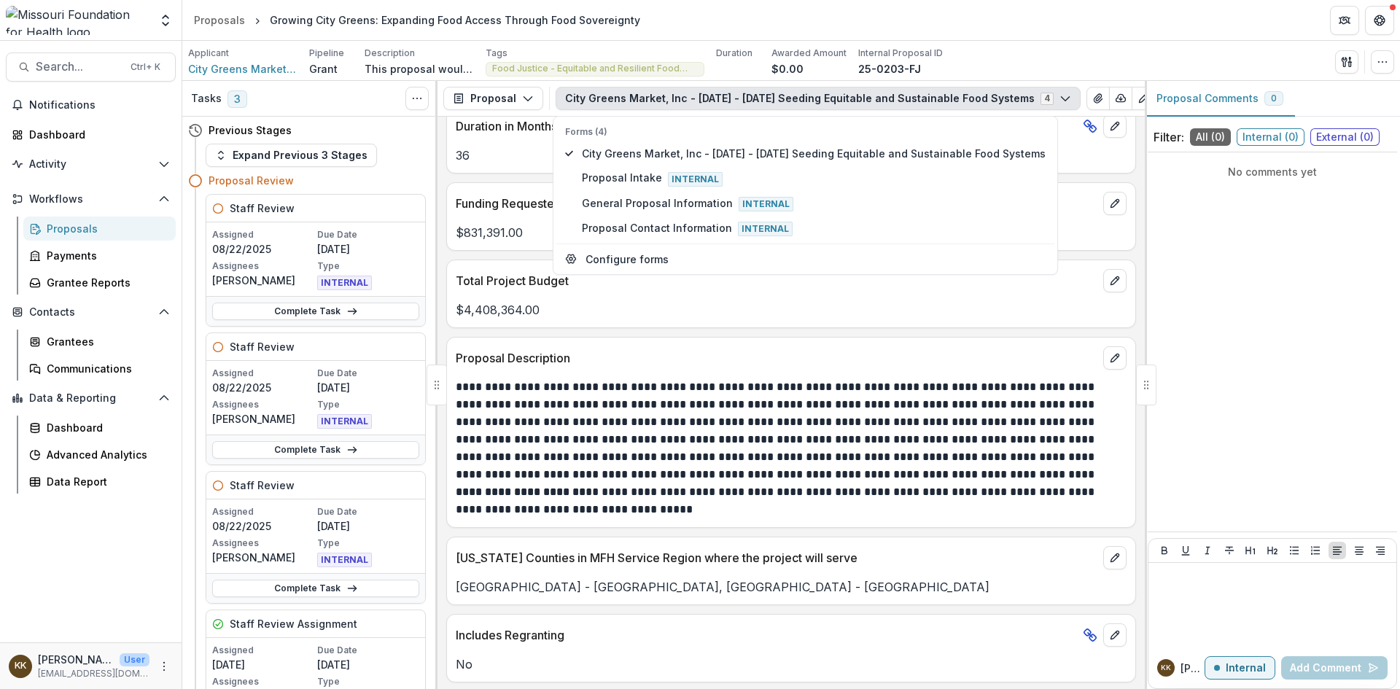
scroll to position [3937, 0]
